Goal: Task Accomplishment & Management: Manage account settings

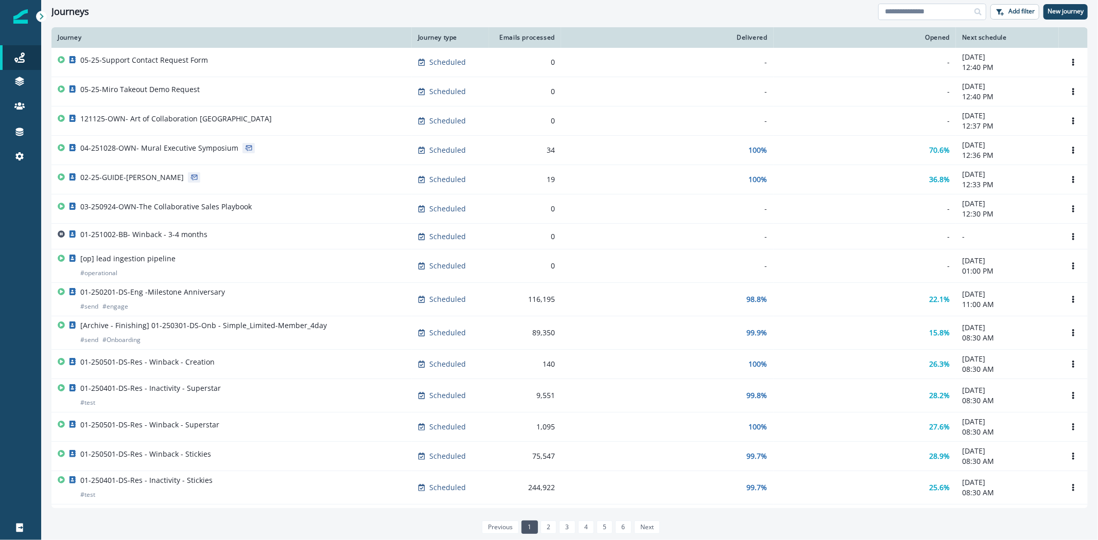
click at [911, 13] on input at bounding box center [932, 12] width 108 height 16
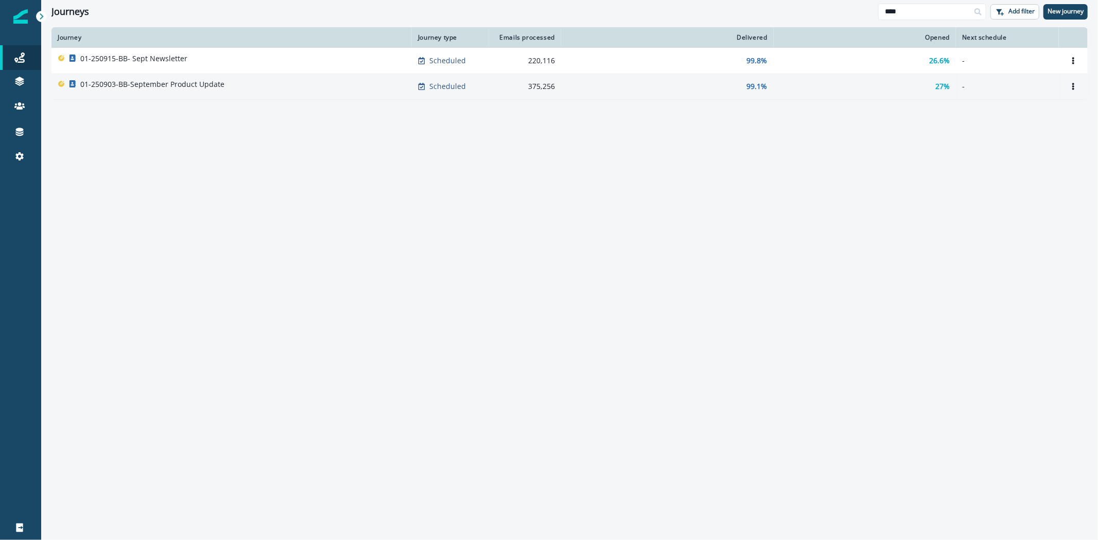
type input "****"
click at [214, 84] on p "01-250903-BB-September Product Update" at bounding box center [152, 84] width 144 height 10
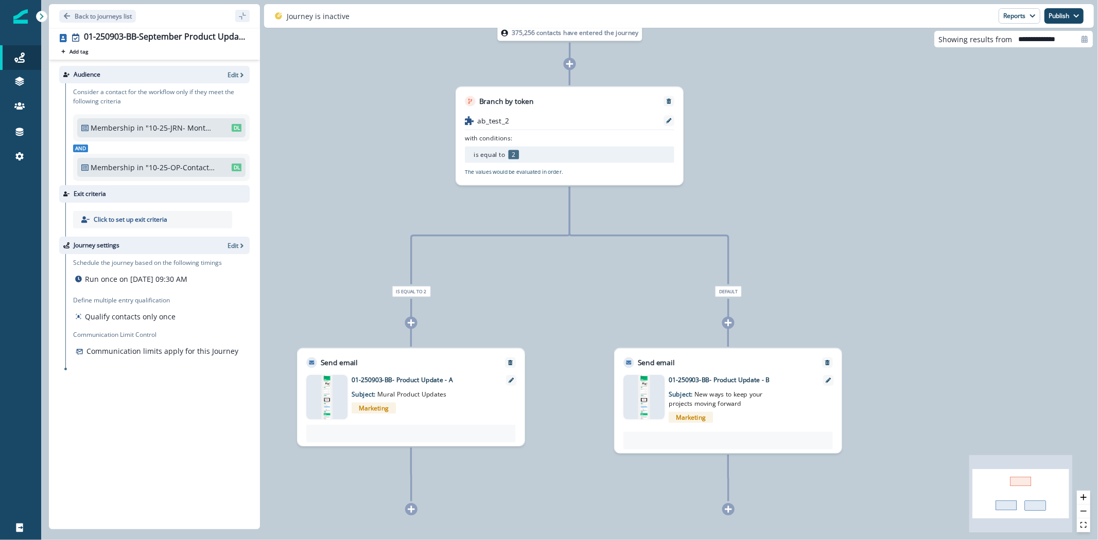
click at [428, 403] on div "Marketing" at bounding box center [424, 408] width 146 height 18
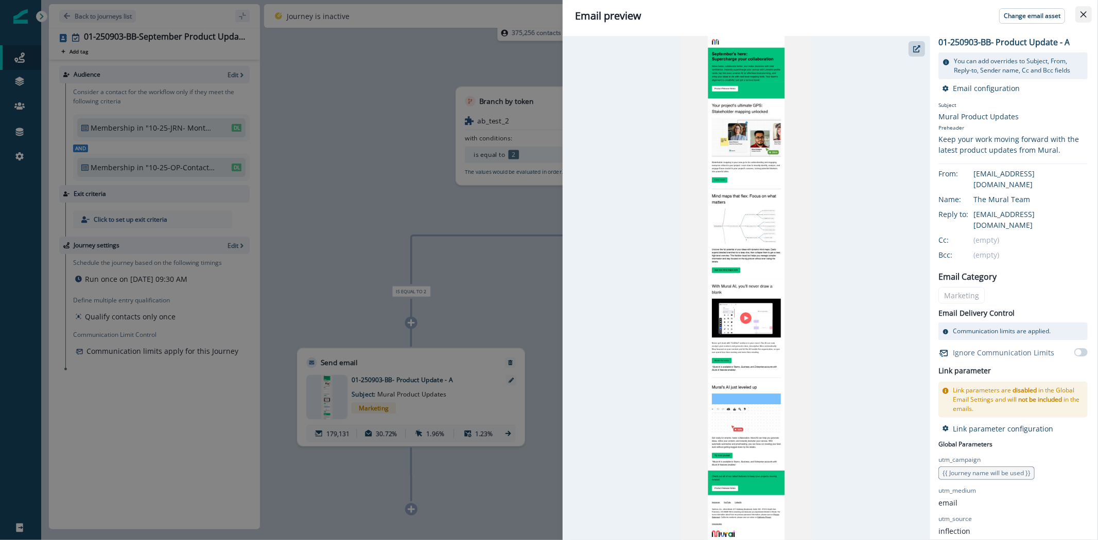
click at [1082, 16] on icon "Close" at bounding box center [1083, 14] width 6 height 6
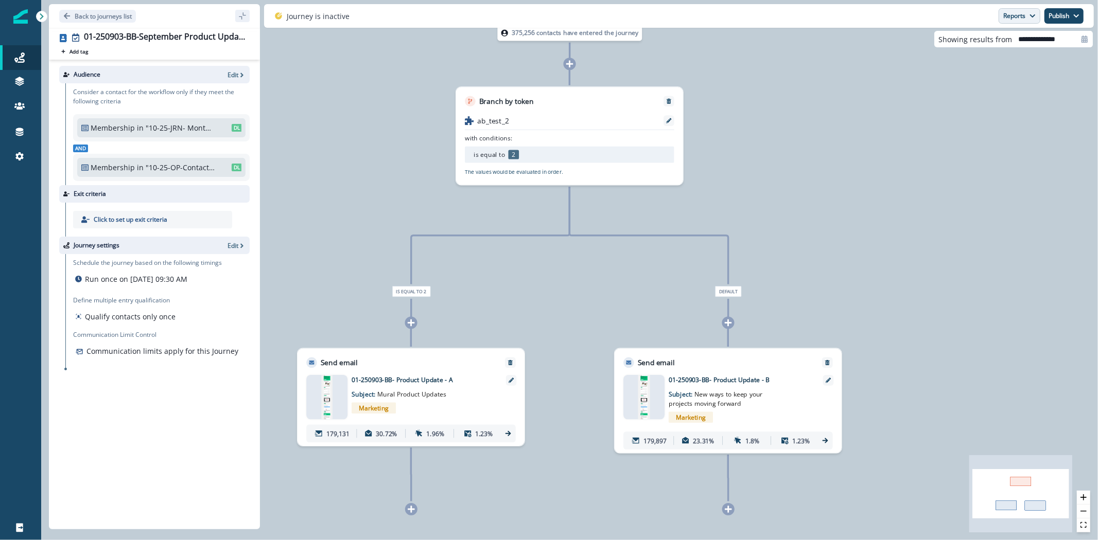
click at [1029, 18] on icon "button" at bounding box center [1032, 16] width 6 height 6
click at [965, 41] on p "Email Report" at bounding box center [965, 42] width 50 height 12
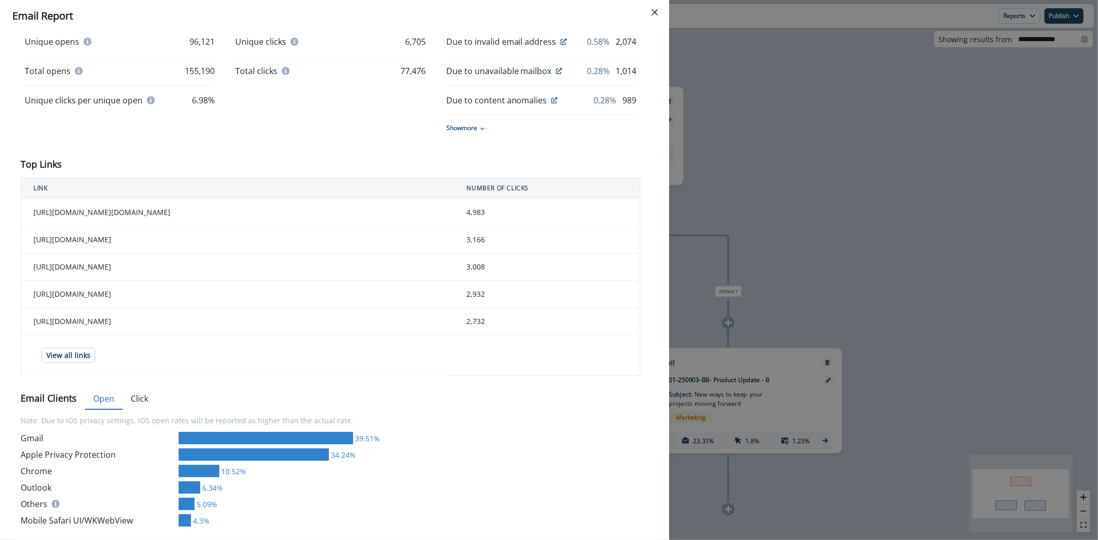
scroll to position [286, 0]
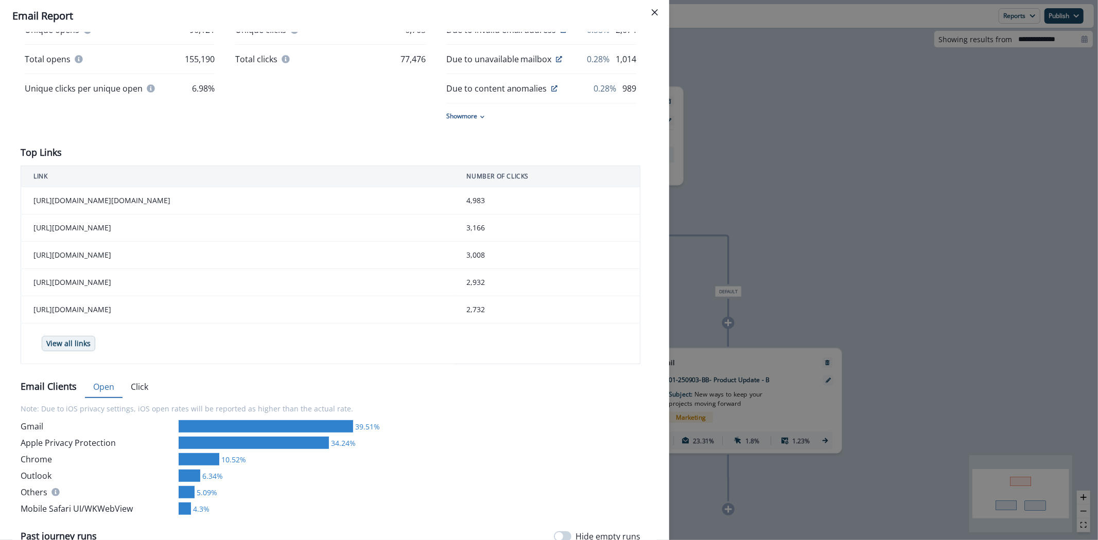
click at [81, 348] on p "View all links" at bounding box center [68, 344] width 44 height 9
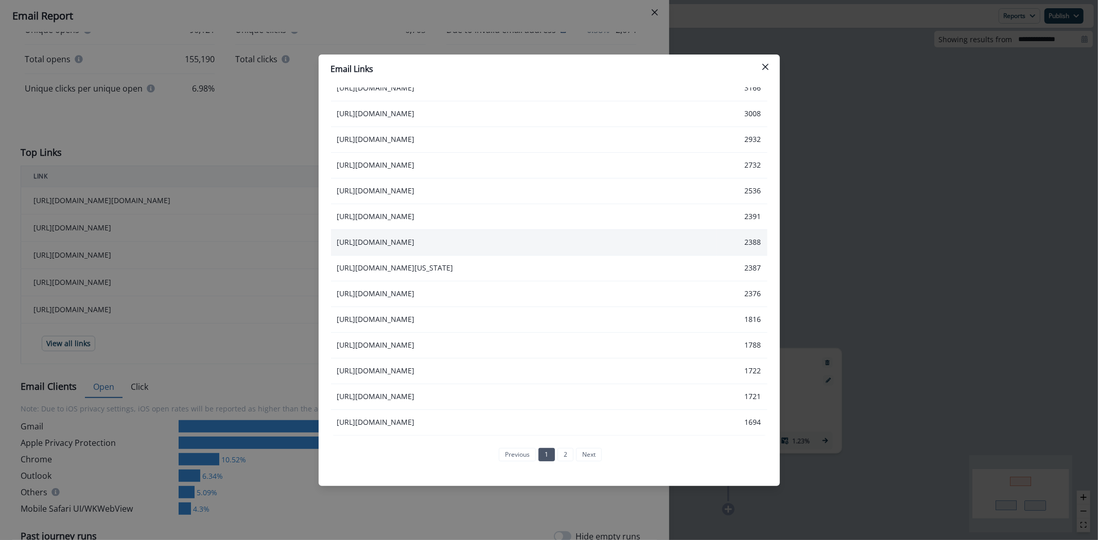
scroll to position [95, 0]
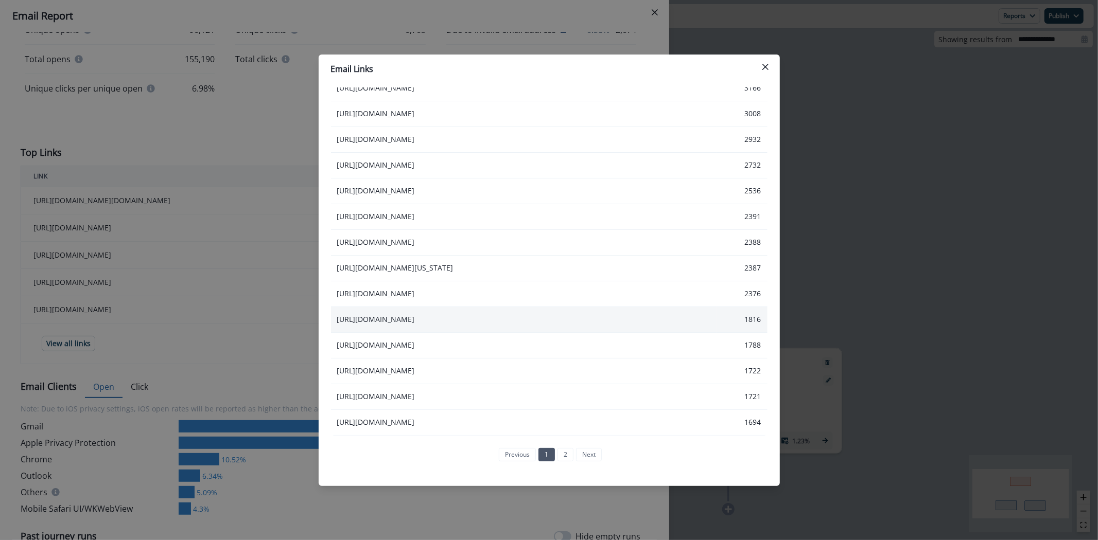
drag, startPoint x: 638, startPoint y: 307, endPoint x: 337, endPoint y: 296, distance: 301.2
click at [337, 307] on td "[URL][DOMAIN_NAME]" at bounding box center [524, 320] width 386 height 26
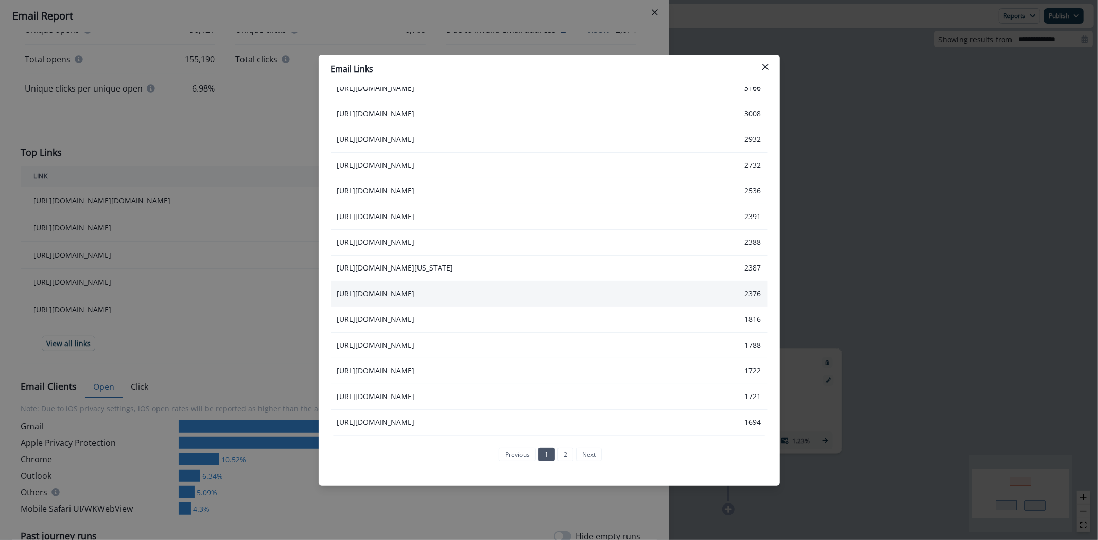
copy td "[URL][DOMAIN_NAME]"
click at [562, 455] on link "2" at bounding box center [565, 454] width 16 height 13
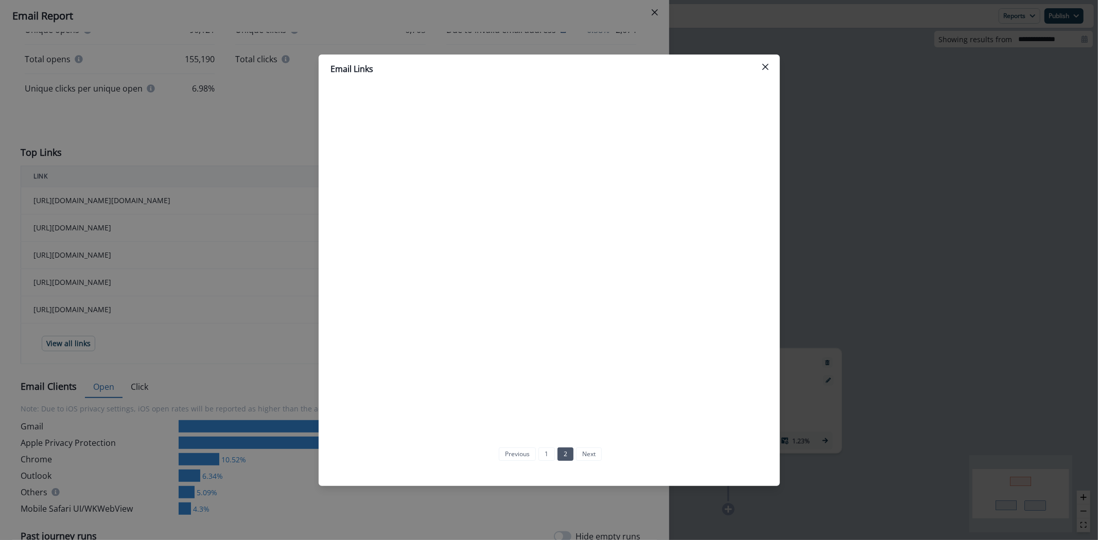
scroll to position [0, 0]
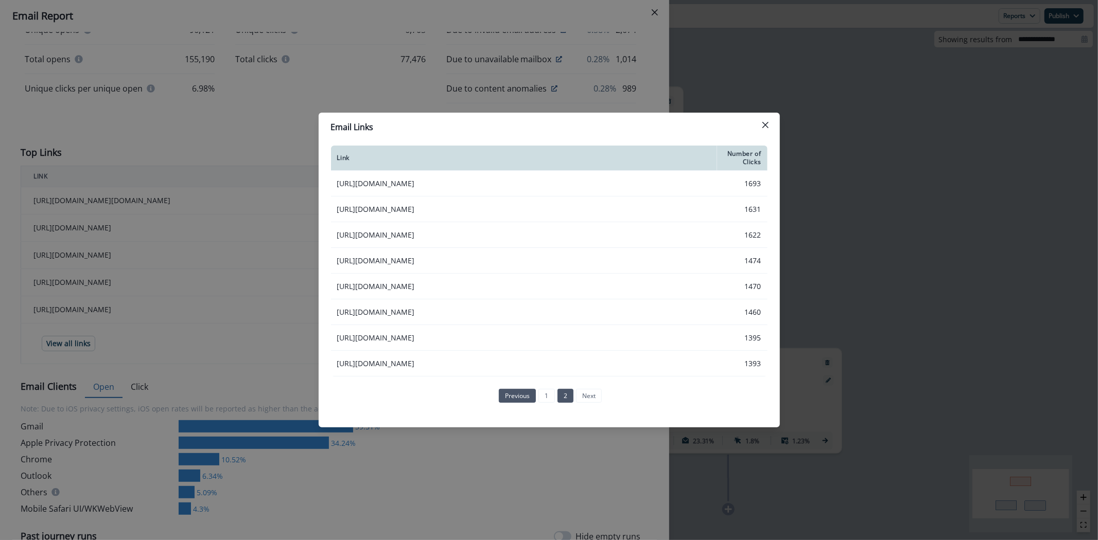
click at [525, 402] on link "previous" at bounding box center [517, 395] width 37 height 13
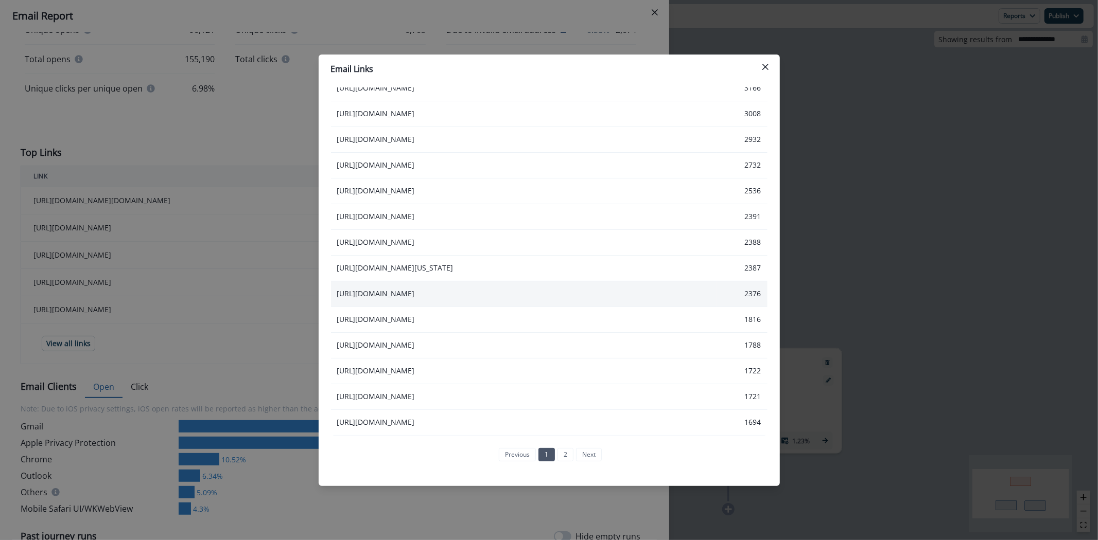
scroll to position [95, 0]
click at [561, 454] on link "2" at bounding box center [565, 454] width 16 height 13
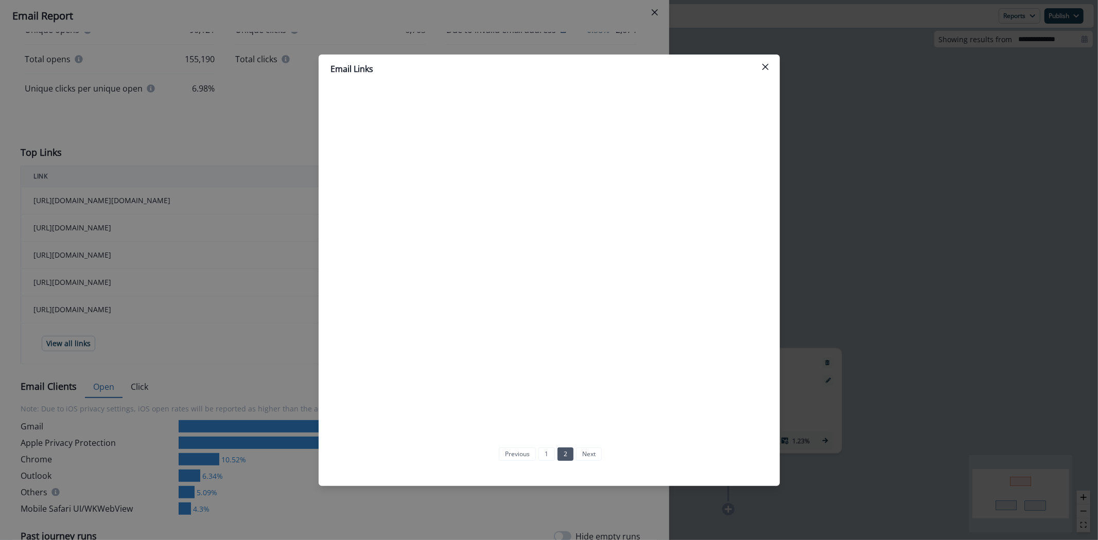
scroll to position [0, 0]
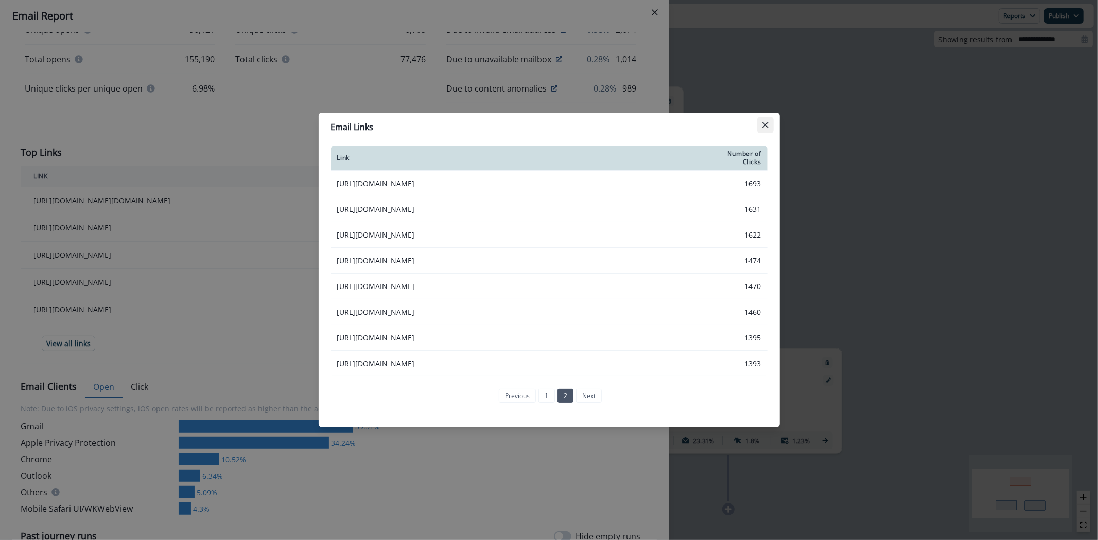
click at [768, 117] on button "Close" at bounding box center [765, 125] width 16 height 16
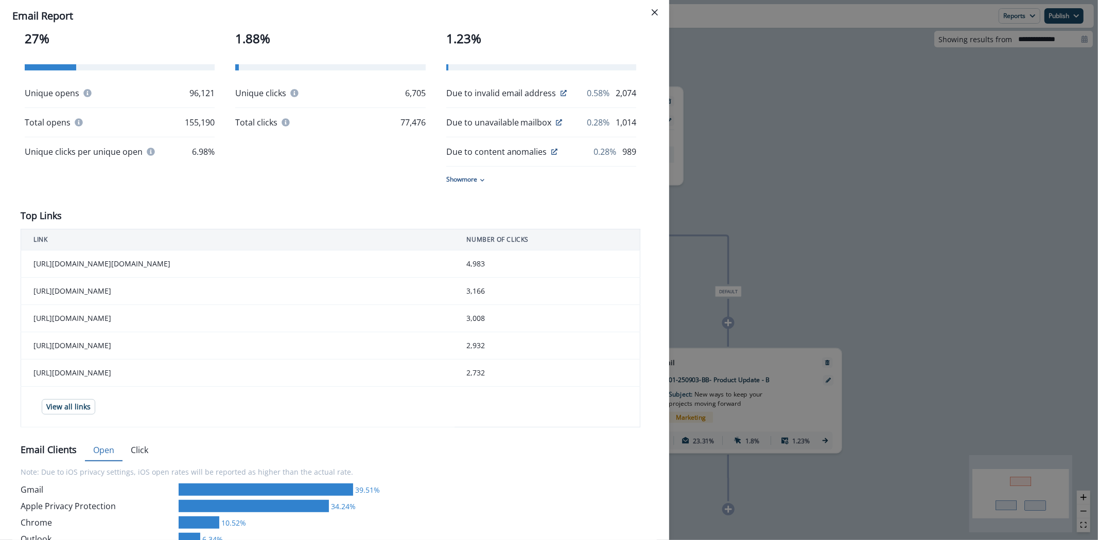
scroll to position [228, 0]
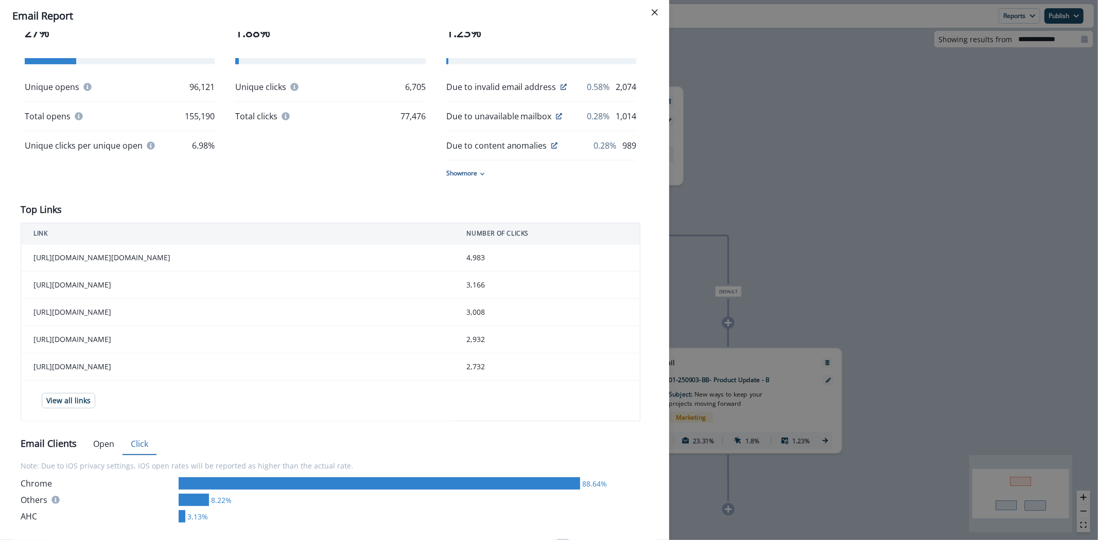
click at [135, 455] on button "Click" at bounding box center [139, 445] width 34 height 22
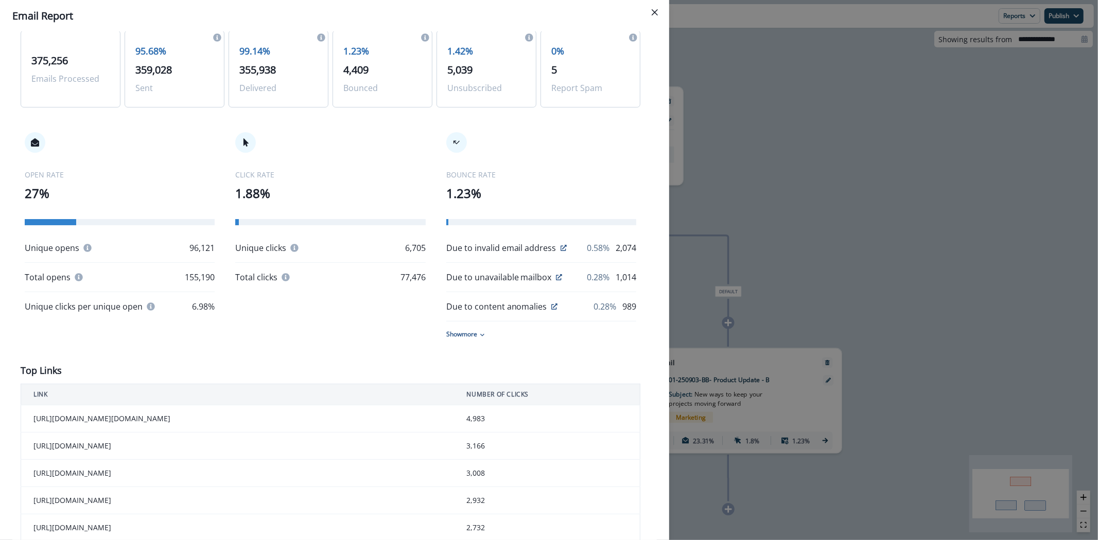
scroll to position [0, 0]
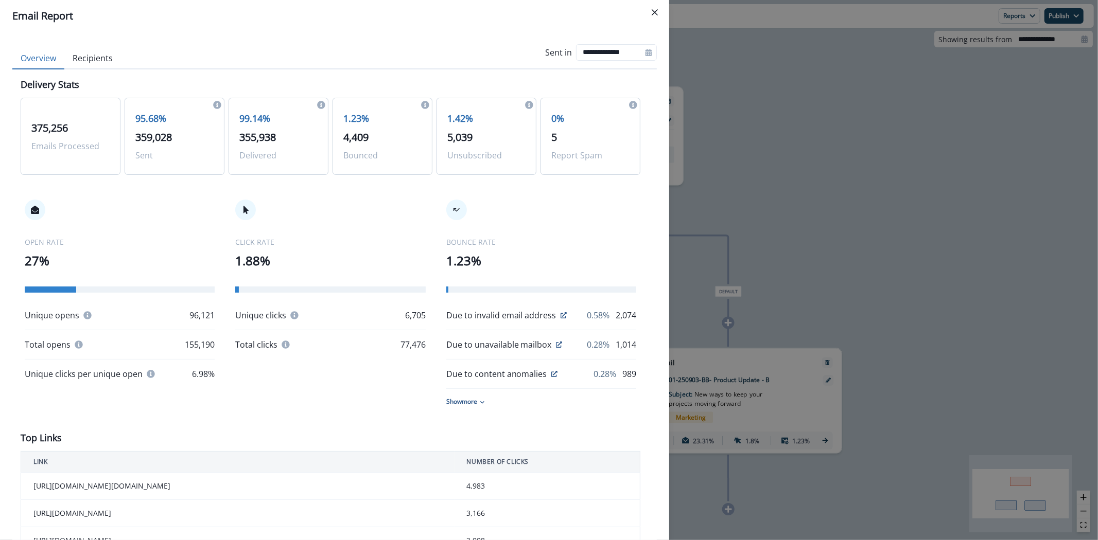
click at [100, 62] on button "Recipients" at bounding box center [92, 59] width 57 height 22
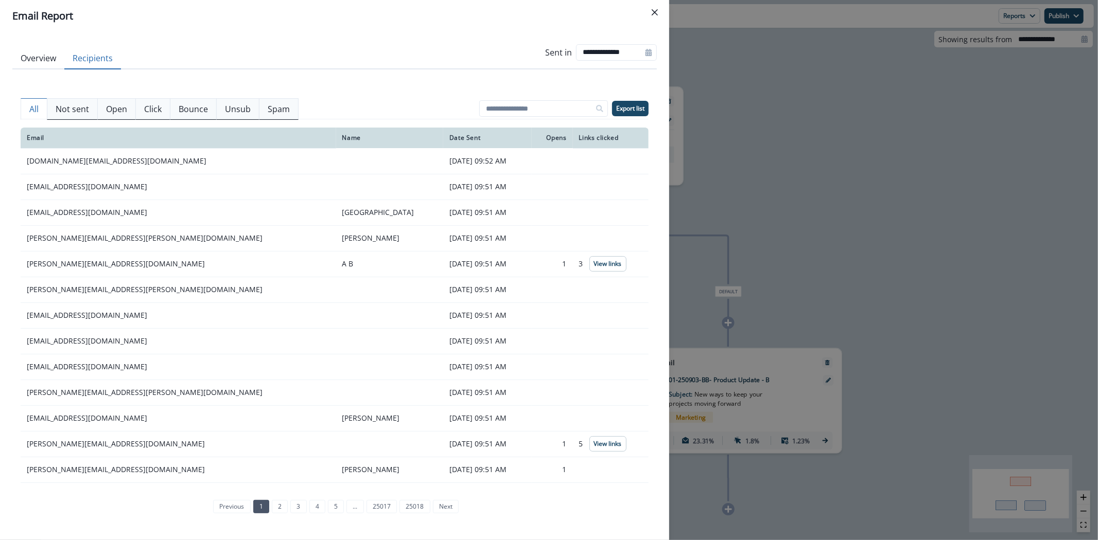
click at [154, 114] on p "Click" at bounding box center [152, 109] width 17 height 12
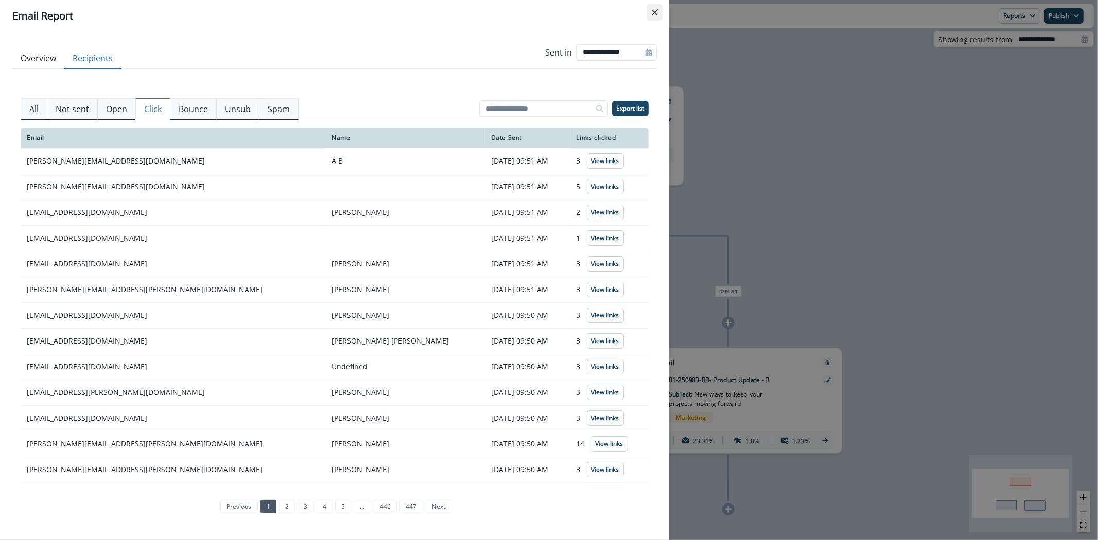
click at [652, 16] on button "Close" at bounding box center [654, 12] width 16 height 16
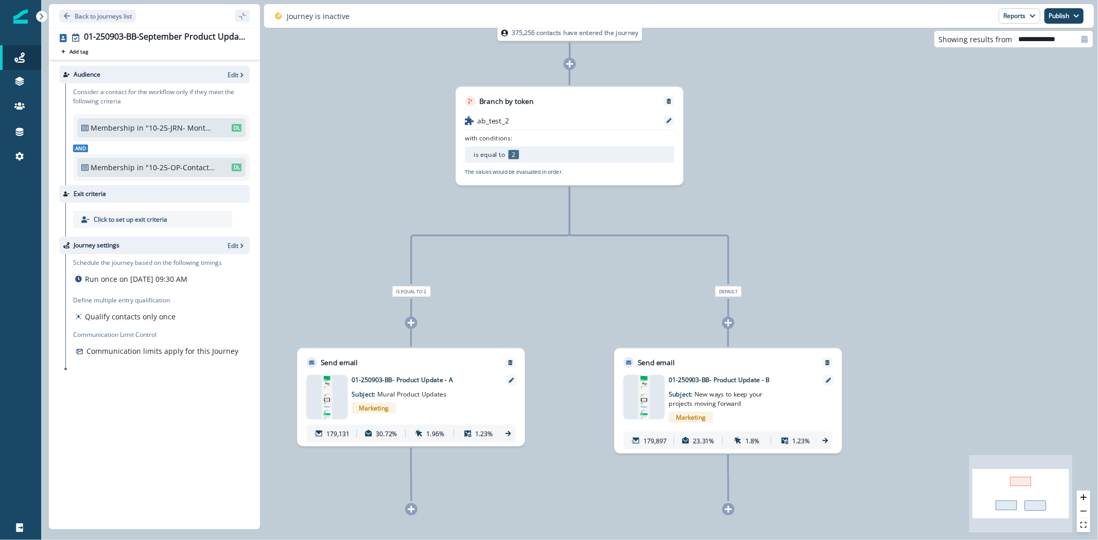
click at [412, 377] on p "01-250903-BB- Product Update - A" at bounding box center [422, 379] width 142 height 9
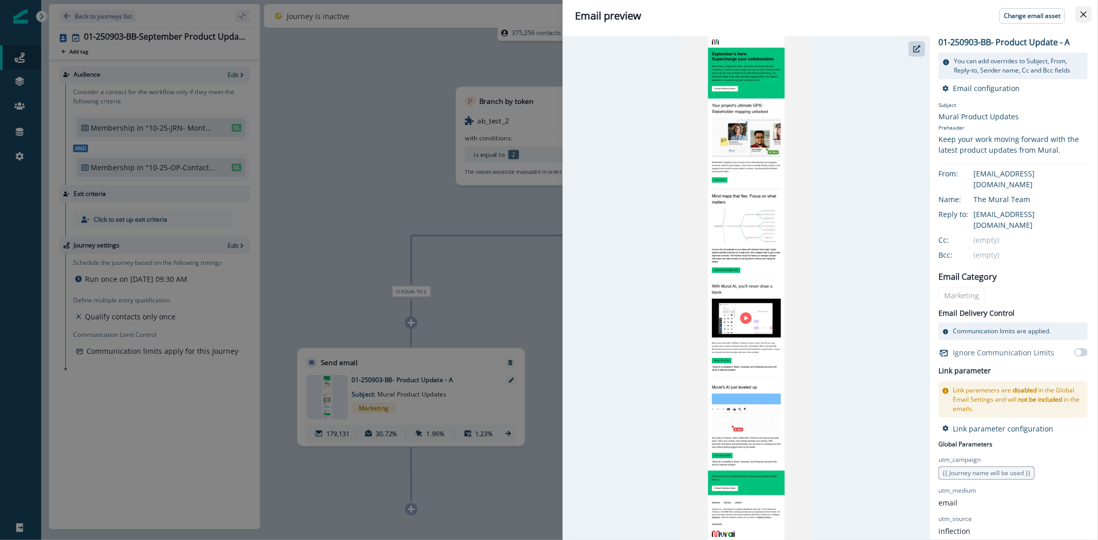
click at [1084, 17] on button "Close" at bounding box center [1083, 14] width 16 height 16
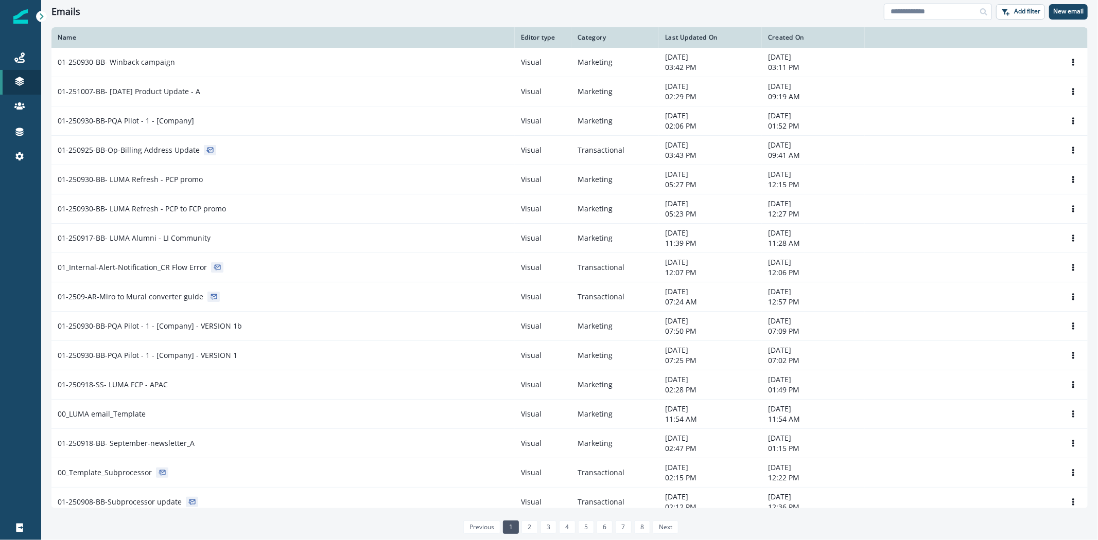
click at [932, 6] on input at bounding box center [938, 12] width 108 height 16
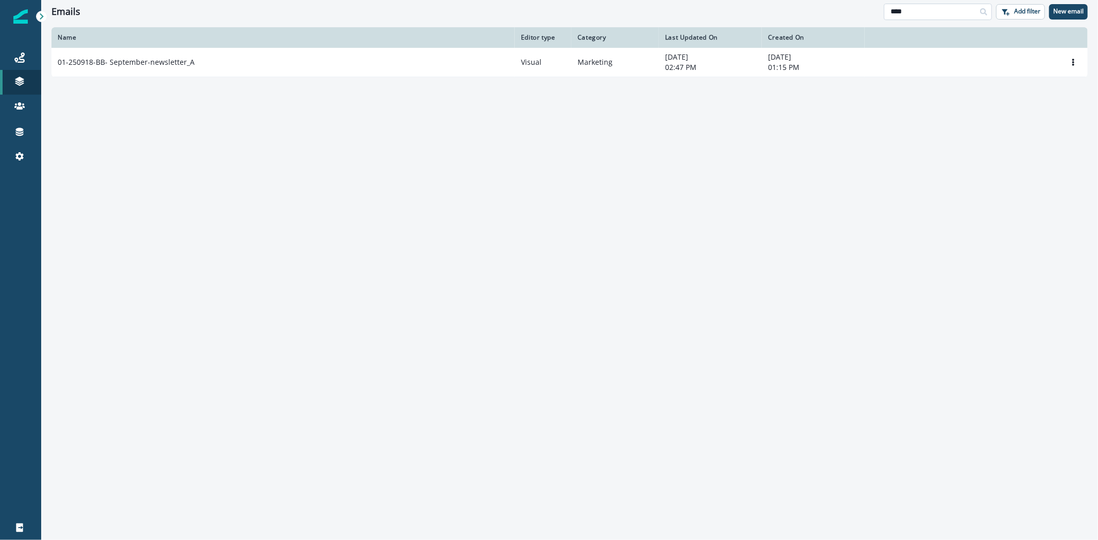
click at [897, 11] on input "****" at bounding box center [938, 12] width 108 height 16
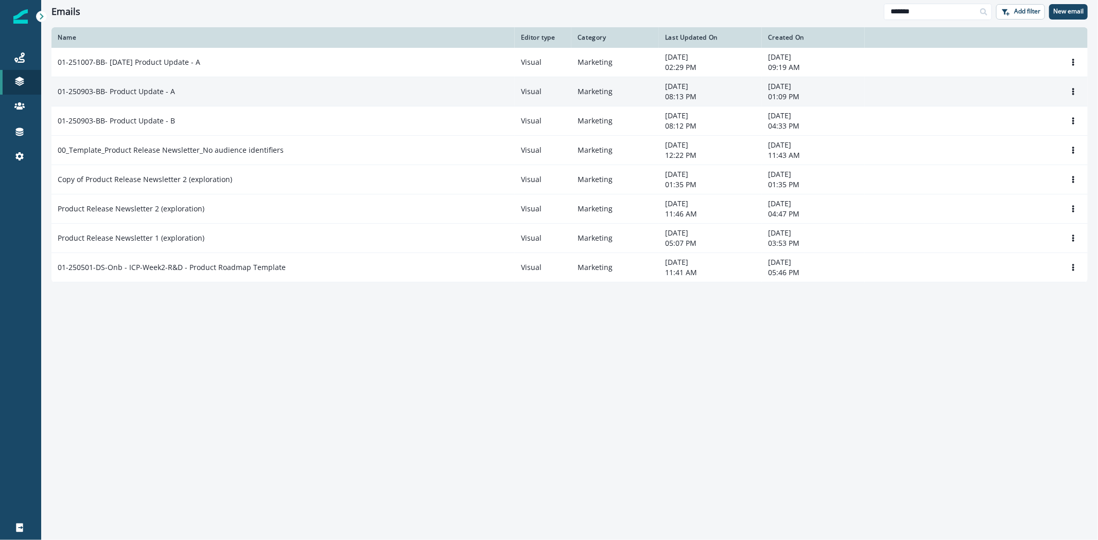
type input "*******"
click at [137, 94] on p "01-250903-BB- Product Update - A" at bounding box center [116, 91] width 117 height 10
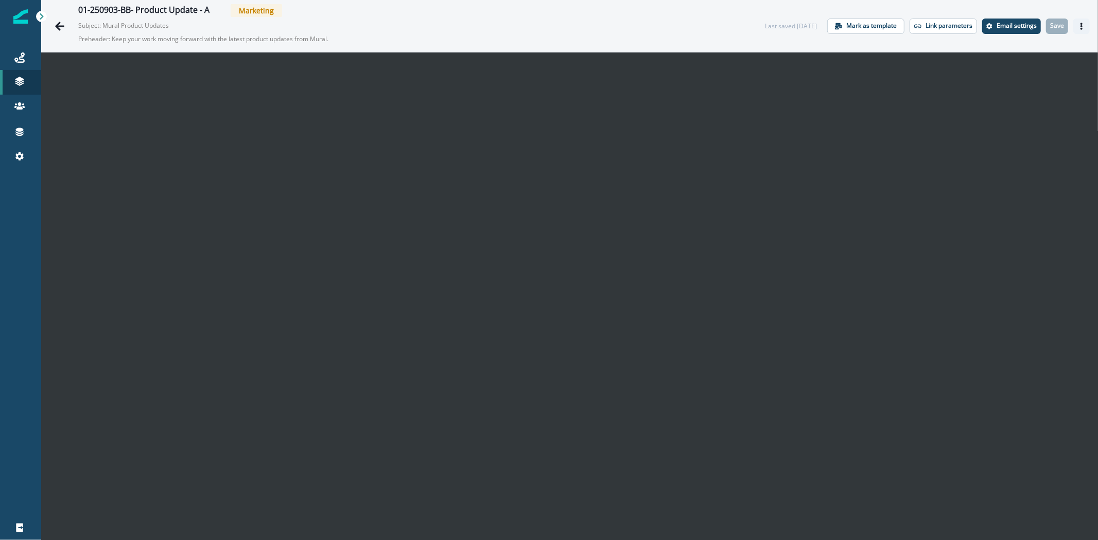
click at [1078, 25] on icon "Actions" at bounding box center [1081, 26] width 7 height 7
click at [1001, 26] on p "Email settings" at bounding box center [1016, 25] width 40 height 7
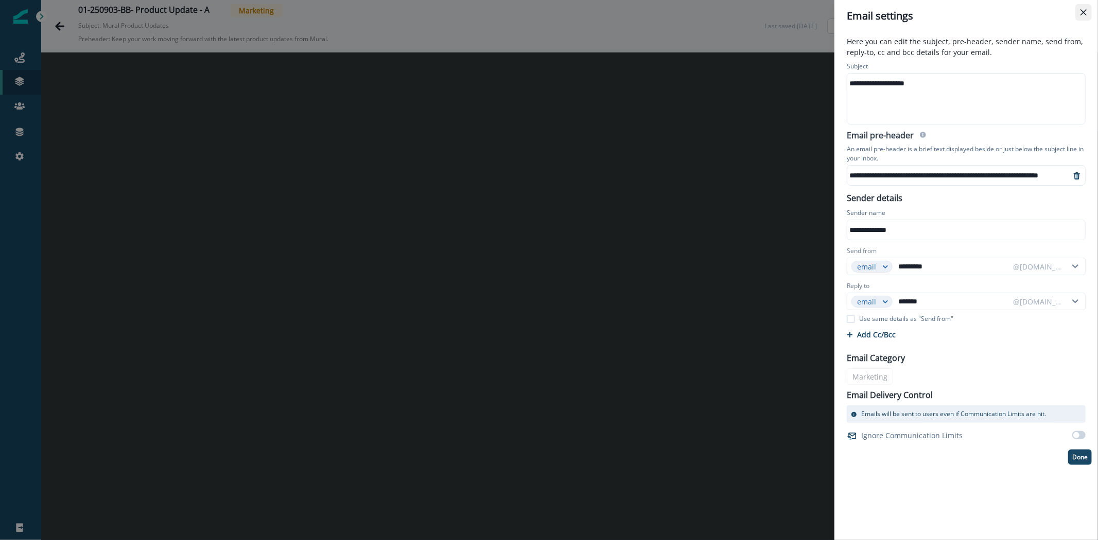
click at [1079, 15] on button "Close" at bounding box center [1083, 12] width 16 height 16
